Goal: Go to known website: Go to known website

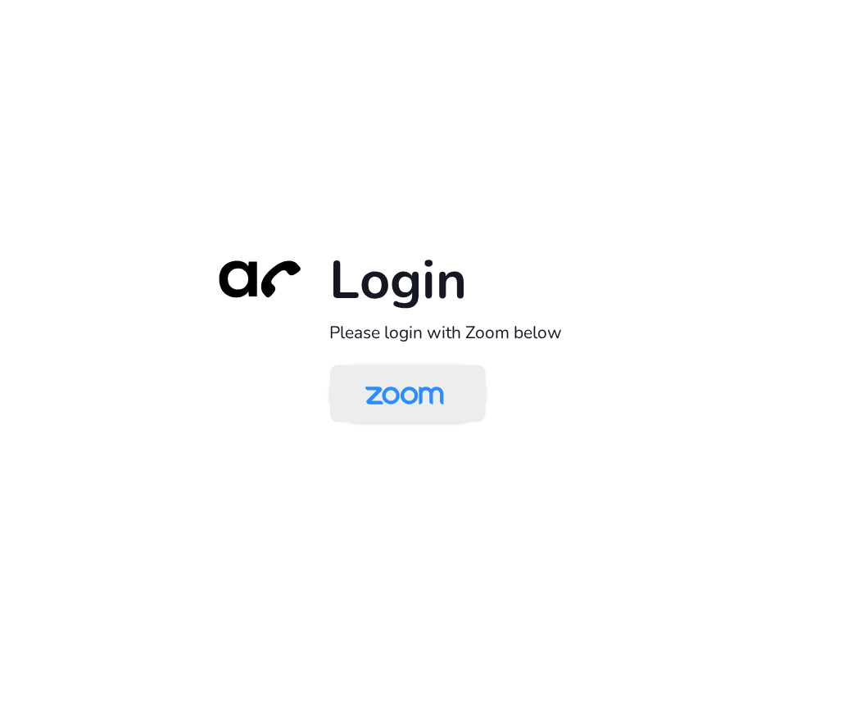
click at [423, 391] on img at bounding box center [404, 395] width 113 height 53
click at [418, 401] on img at bounding box center [404, 395] width 113 height 53
